Goal: Task Accomplishment & Management: Manage account settings

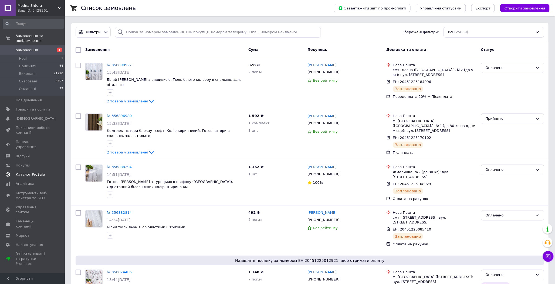
click at [30, 172] on span "Каталог ProSale" at bounding box center [30, 174] width 29 height 5
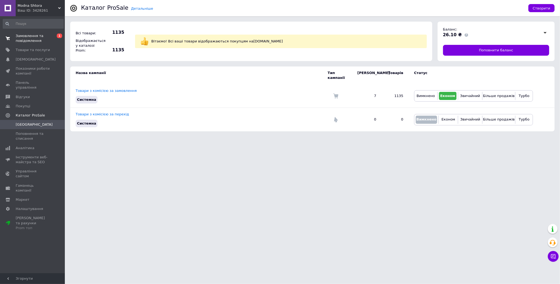
click at [23, 39] on span "Замовлення та повідомлення" at bounding box center [33, 38] width 34 height 10
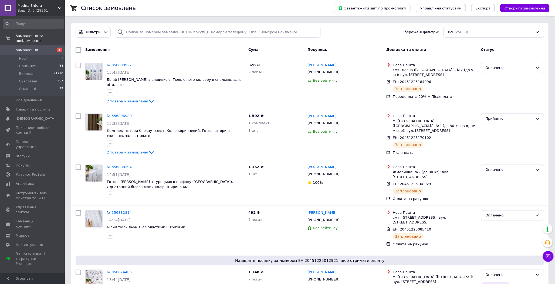
click at [31, 48] on span "Замовлення" at bounding box center [27, 50] width 22 height 5
